Goal: Understand process/instructions: Learn how to perform a task or action

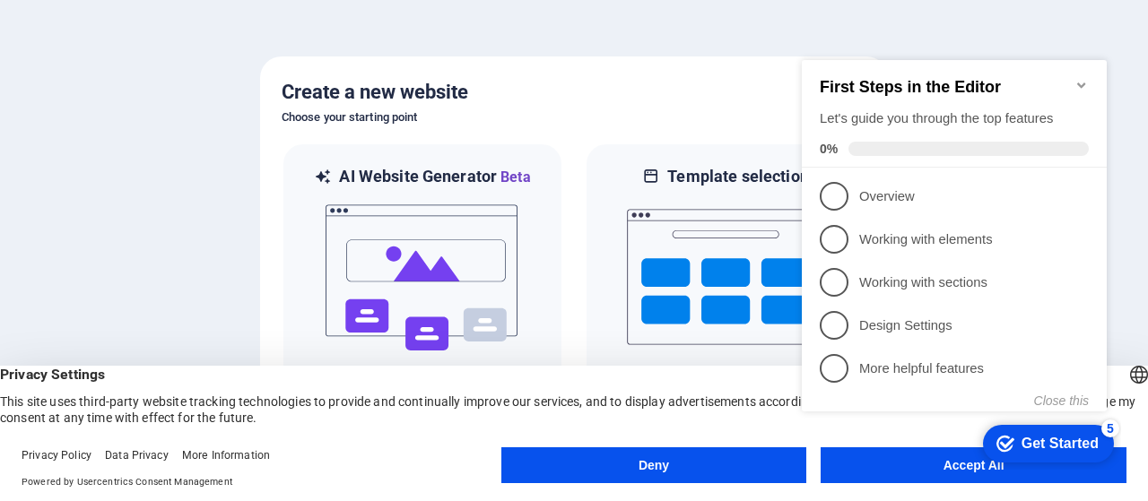
click div "checkmark Get Started 5 First Steps in the Editor Let's guide you through the t…"
drag, startPoint x: 939, startPoint y: 466, endPoint x: 1725, endPoint y: 506, distance: 787.4
click div "checkmark Get Started 5 First Steps in the Editor Let's guide you through the t…"
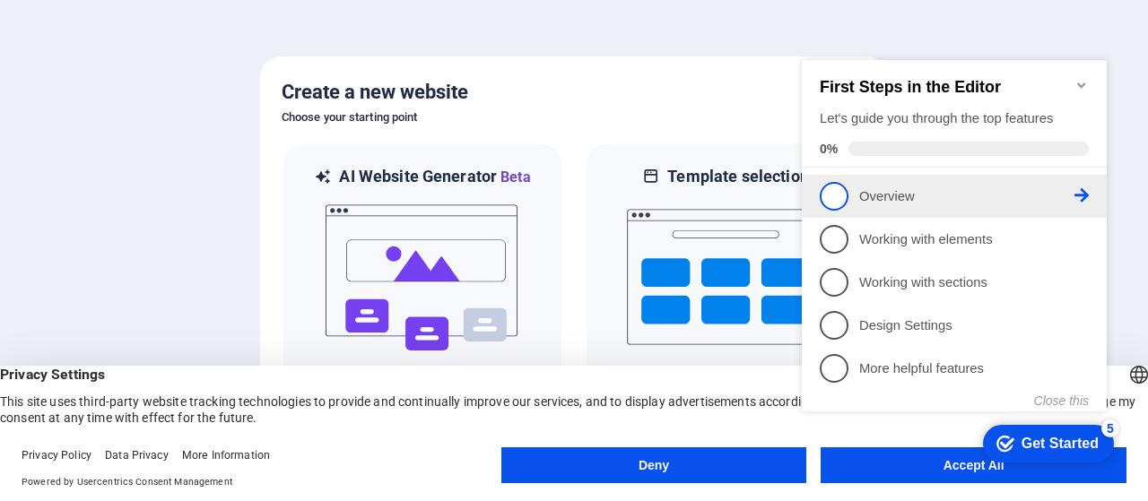
click at [944, 195] on p "Overview - incomplete" at bounding box center [966, 196] width 215 height 19
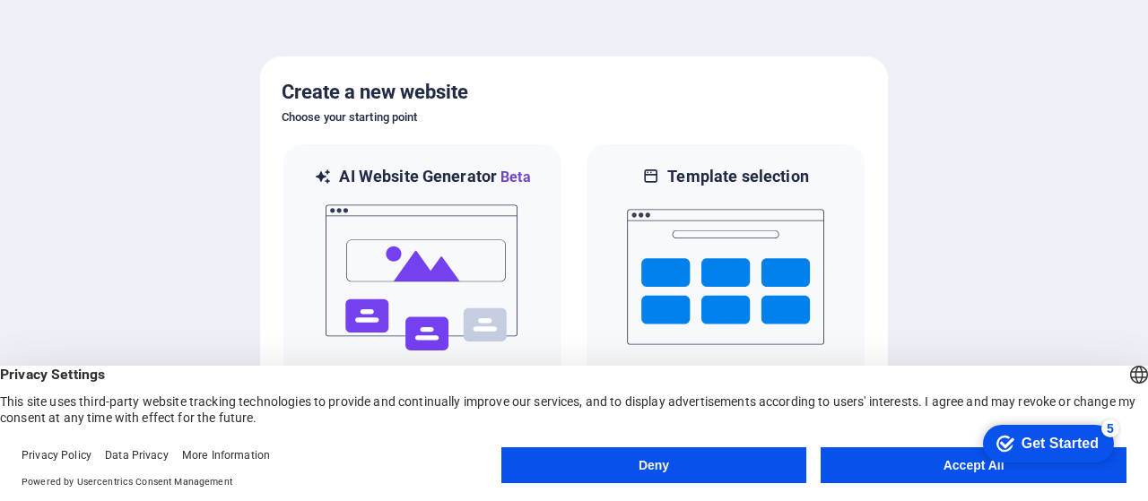
click at [1043, 438] on div "Get Started" at bounding box center [1059, 444] width 77 height 16
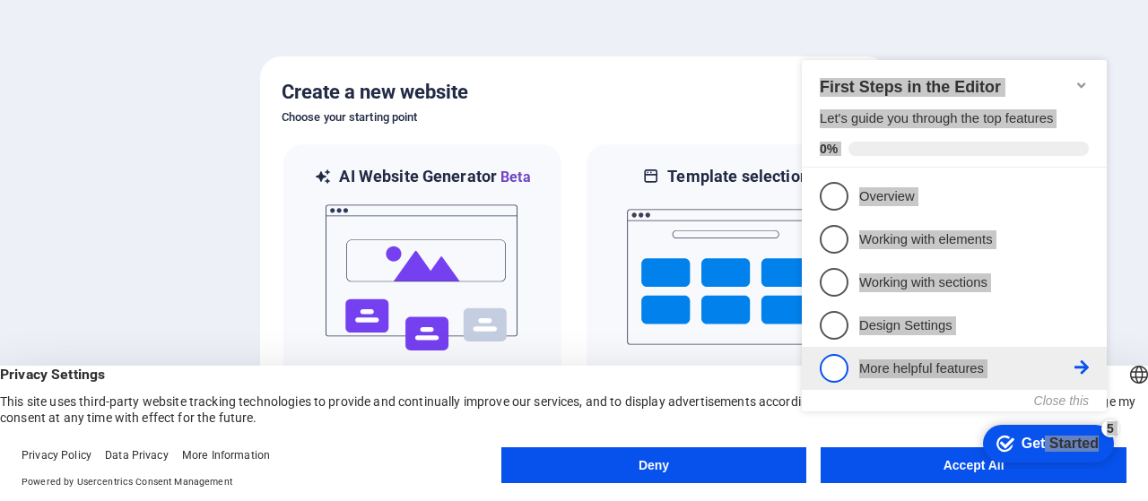
drag, startPoint x: 869, startPoint y: 57, endPoint x: 1049, endPoint y: 369, distance: 359.6
click div "checkmark Get Started 5 First Steps in the Editor Let's guide you through the t…"
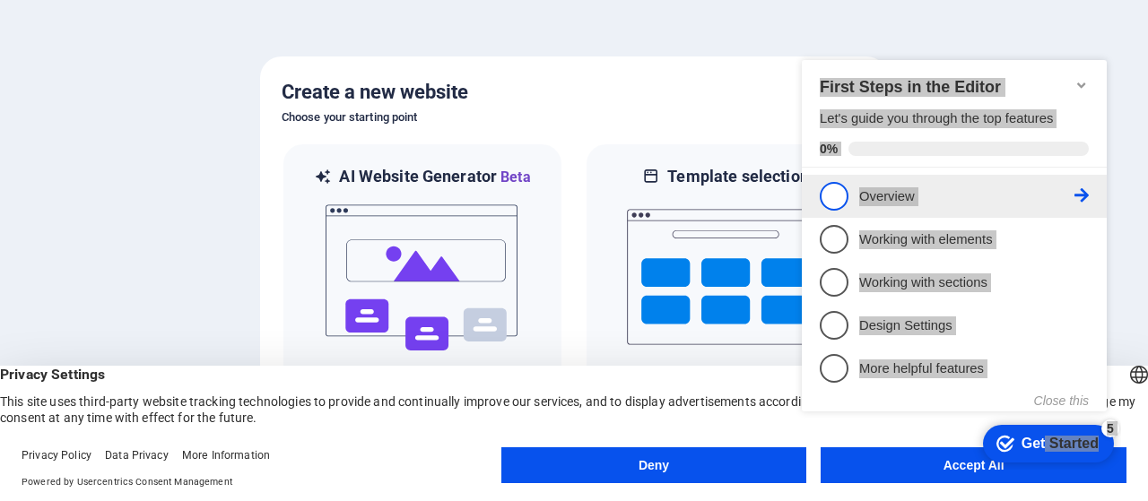
click at [834, 191] on span "1" at bounding box center [834, 196] width 29 height 29
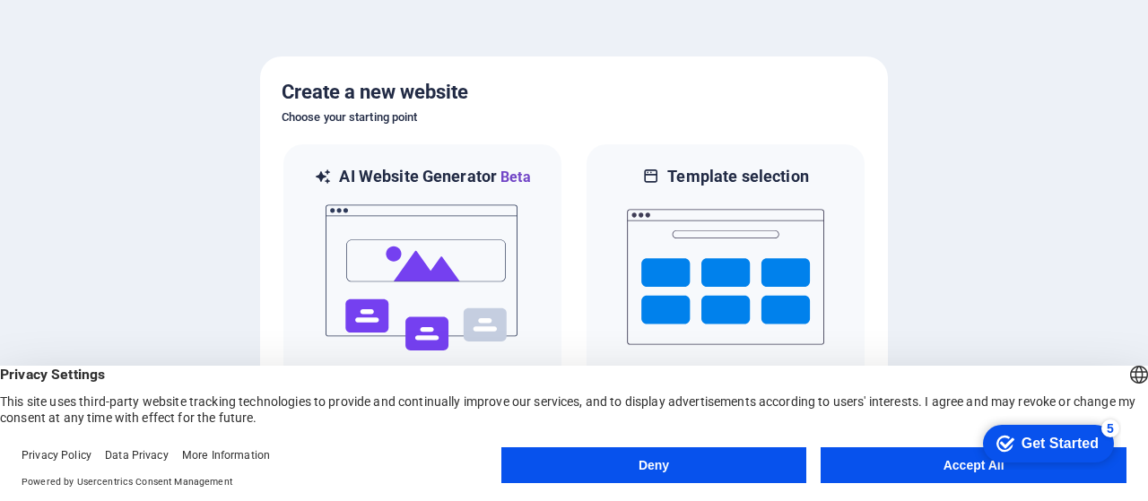
click at [913, 464] on button "Accept All" at bounding box center [973, 465] width 306 height 36
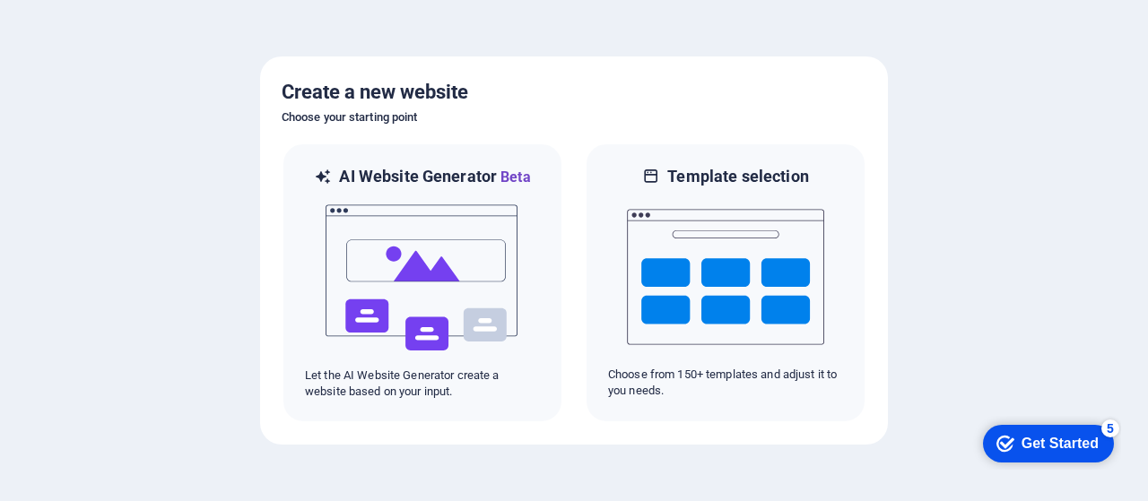
click at [1051, 436] on div "Get Started" at bounding box center [1059, 444] width 77 height 16
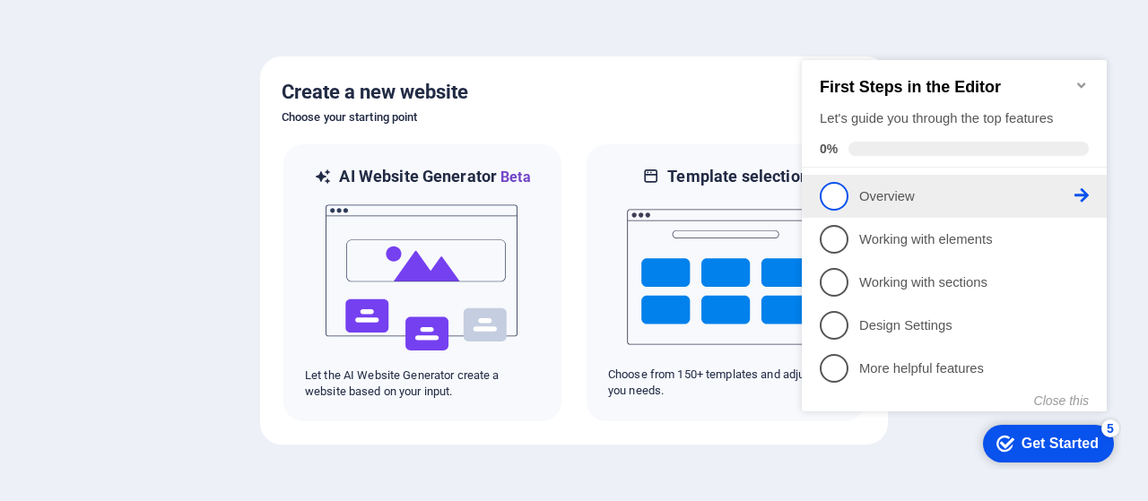
click at [839, 202] on span "1" at bounding box center [834, 196] width 29 height 29
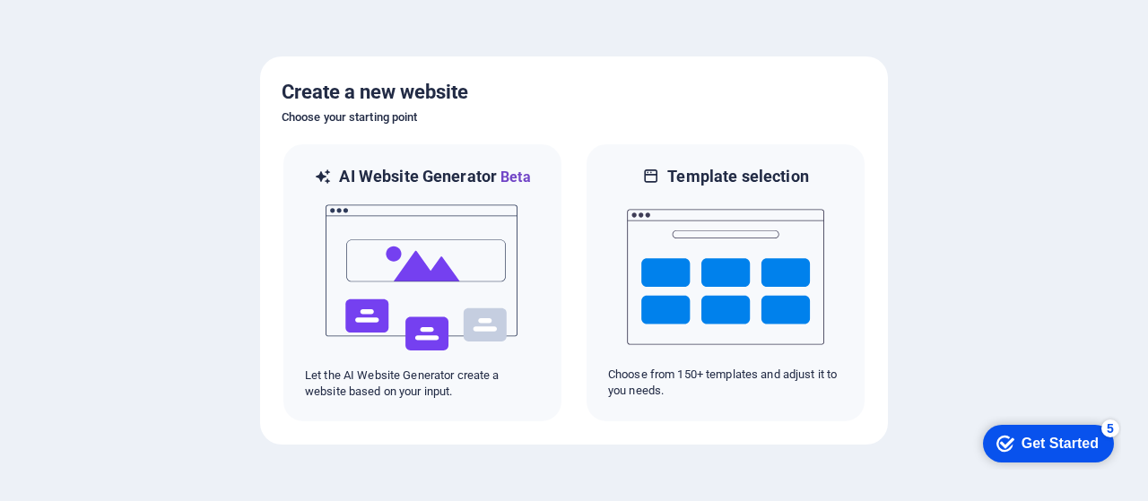
click at [1008, 452] on div "checkmark Get Started 5" at bounding box center [1047, 444] width 102 height 18
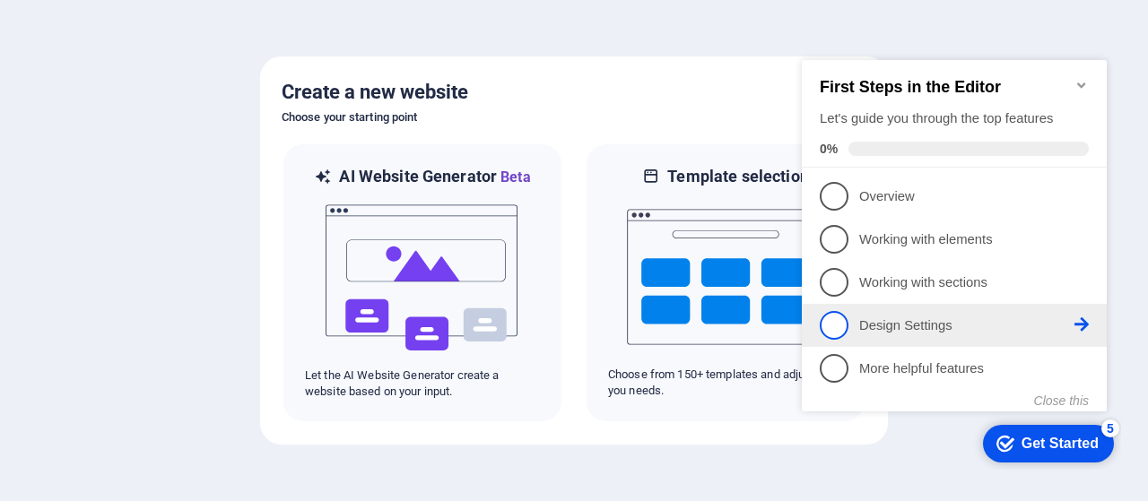
click at [821, 325] on span "4" at bounding box center [834, 325] width 29 height 29
click div "checkmark Get Started 5 First Steps in the Editor Let's guide you through the t…"
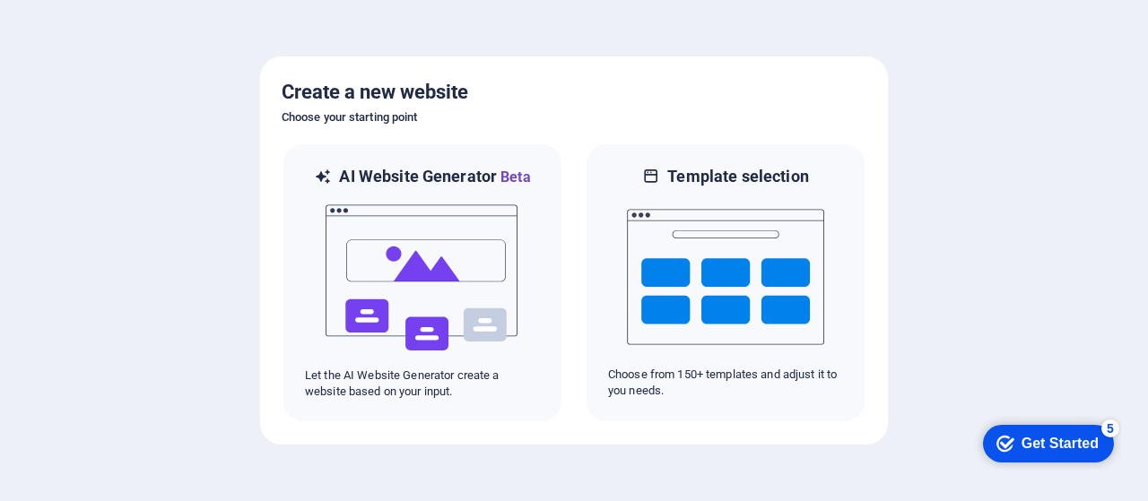
click at [999, 439] on icon "checkmark" at bounding box center [1005, 444] width 18 height 18
click at [999, 453] on icon "checkmark" at bounding box center [1005, 444] width 18 height 18
click at [1040, 436] on div "Get Started" at bounding box center [1059, 444] width 77 height 16
click at [1040, 452] on div "Get Started" at bounding box center [1059, 444] width 77 height 16
click at [1114, 463] on div "checkmark Get Started 5" at bounding box center [1048, 444] width 131 height 38
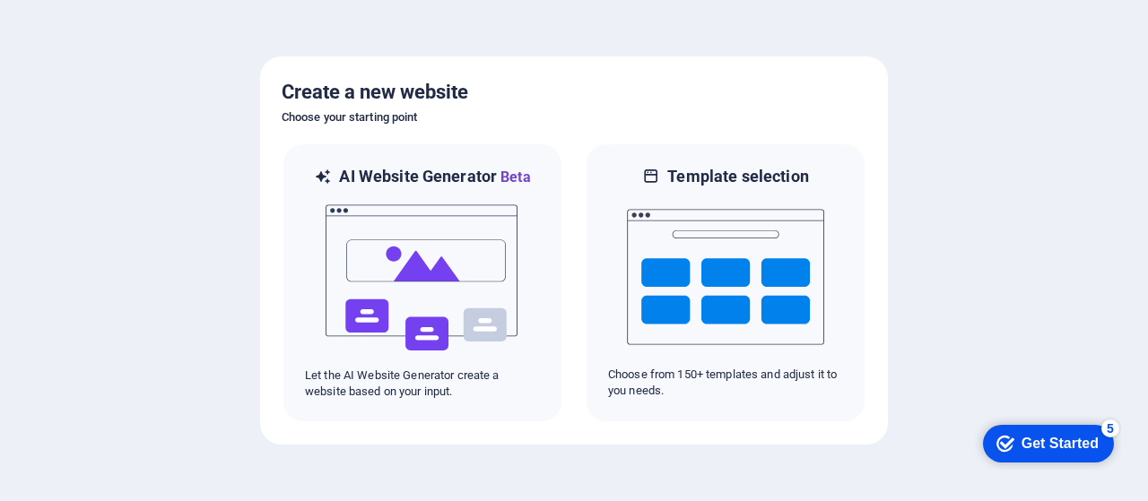
click at [1114, 463] on div "checkmark Get Started 5" at bounding box center [1048, 444] width 131 height 38
click at [1119, 438] on div "5" at bounding box center [1110, 429] width 18 height 18
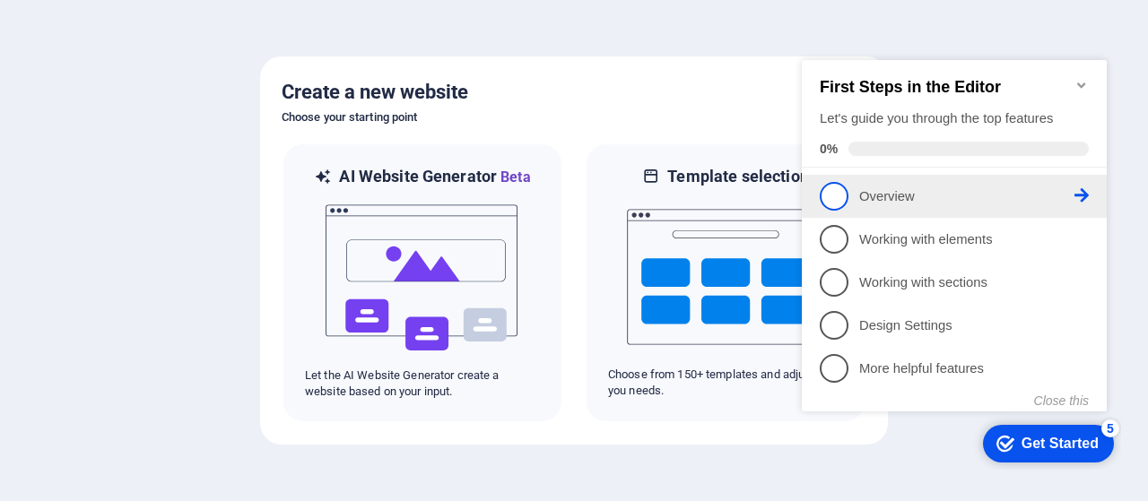
click at [839, 190] on span "1" at bounding box center [834, 196] width 29 height 29
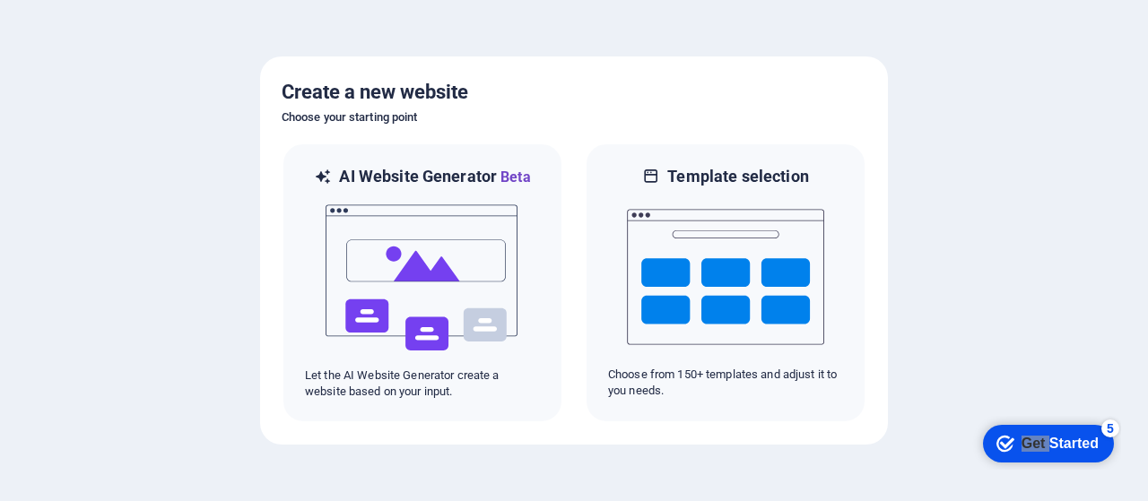
click div "checkmark Get Started 5 First Steps in the Editor Let's guide you through the t…"
click at [1110, 438] on div "checkmark Get Started 5" at bounding box center [1048, 444] width 131 height 38
click at [1114, 463] on div "checkmark Get Started 5" at bounding box center [1048, 444] width 131 height 38
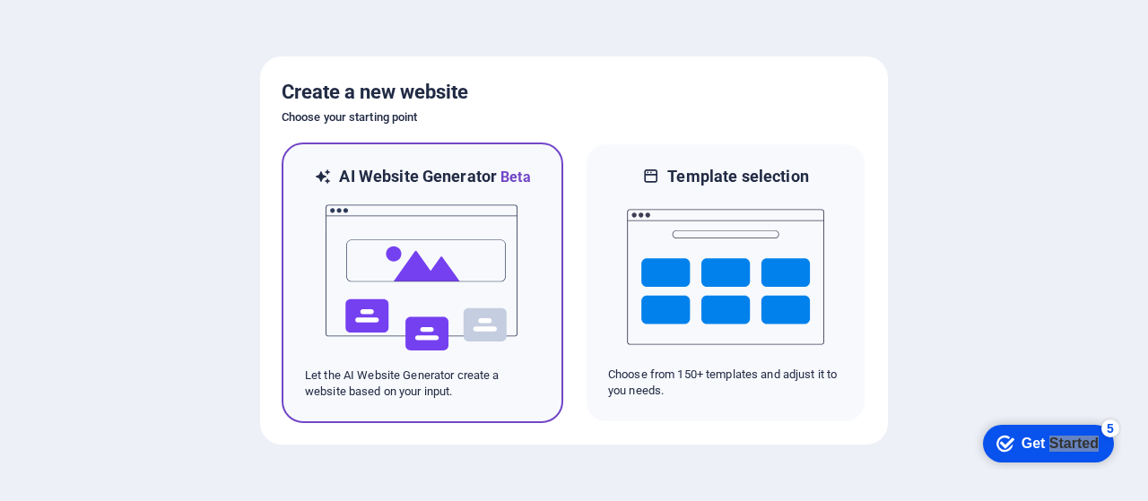
click at [449, 238] on img at bounding box center [422, 277] width 197 height 179
